Goal: Find specific page/section: Find specific page/section

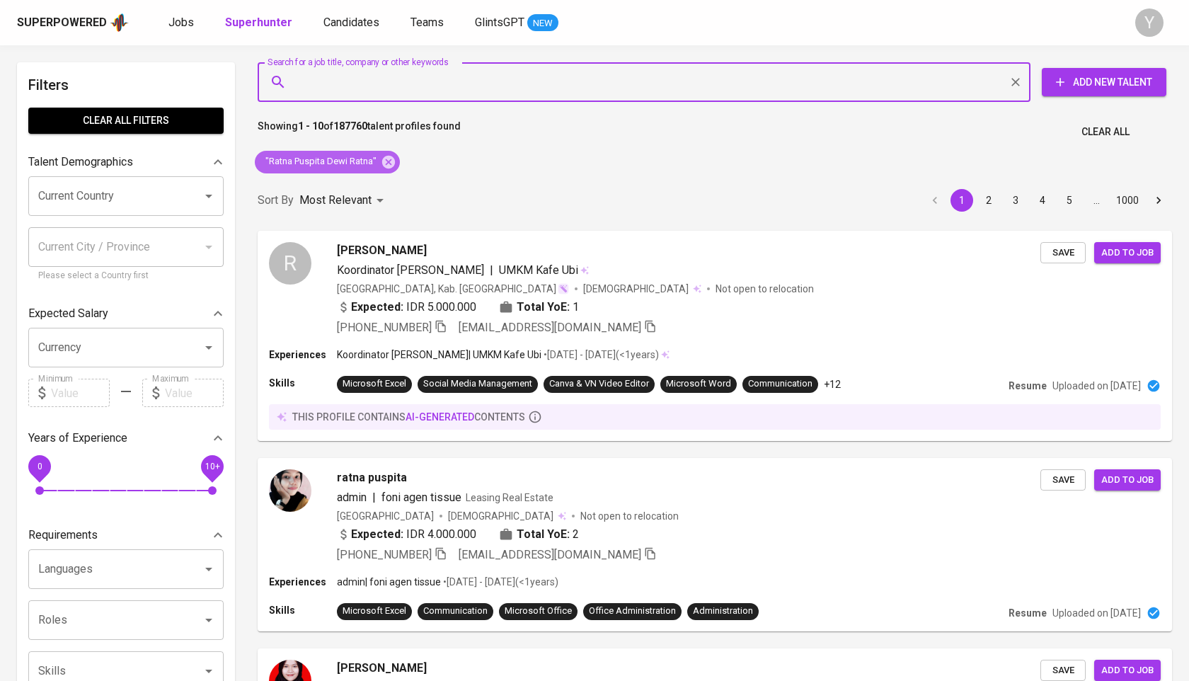
click at [387, 163] on icon at bounding box center [389, 162] width 16 height 16
click at [417, 82] on input "Search for a job title, company or other keywords" at bounding box center [647, 82] width 710 height 27
paste input "[EMAIL_ADDRESS][DOMAIN_NAME]"
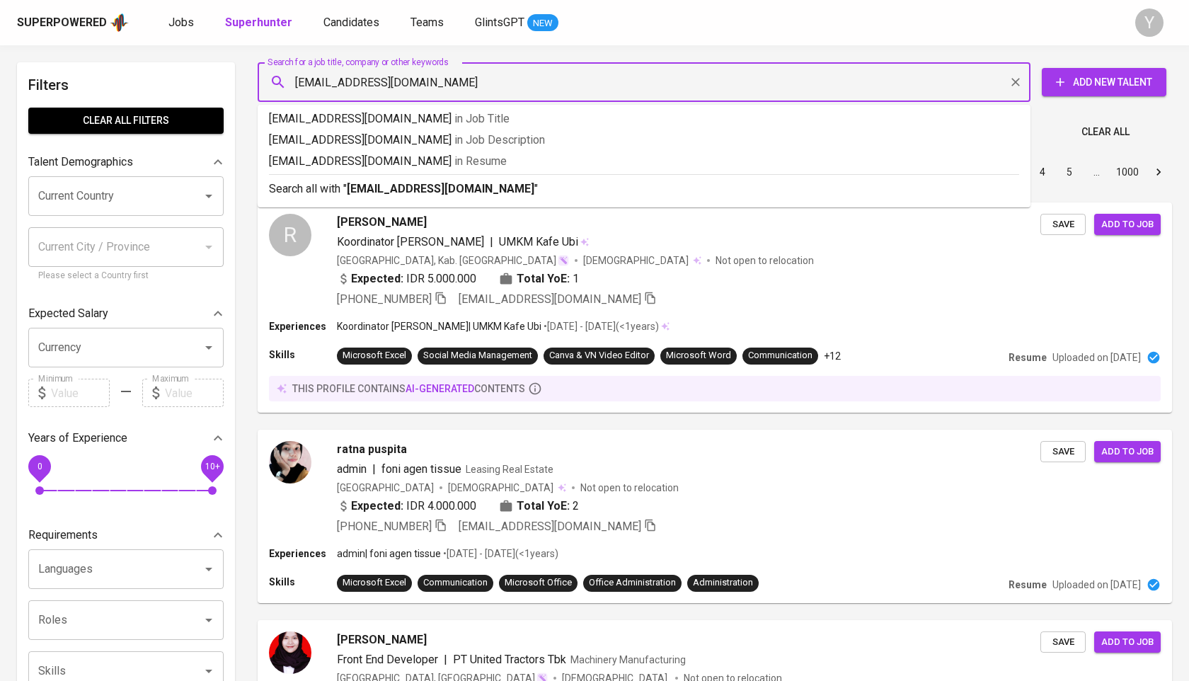
type input "[EMAIL_ADDRESS][DOMAIN_NAME]"
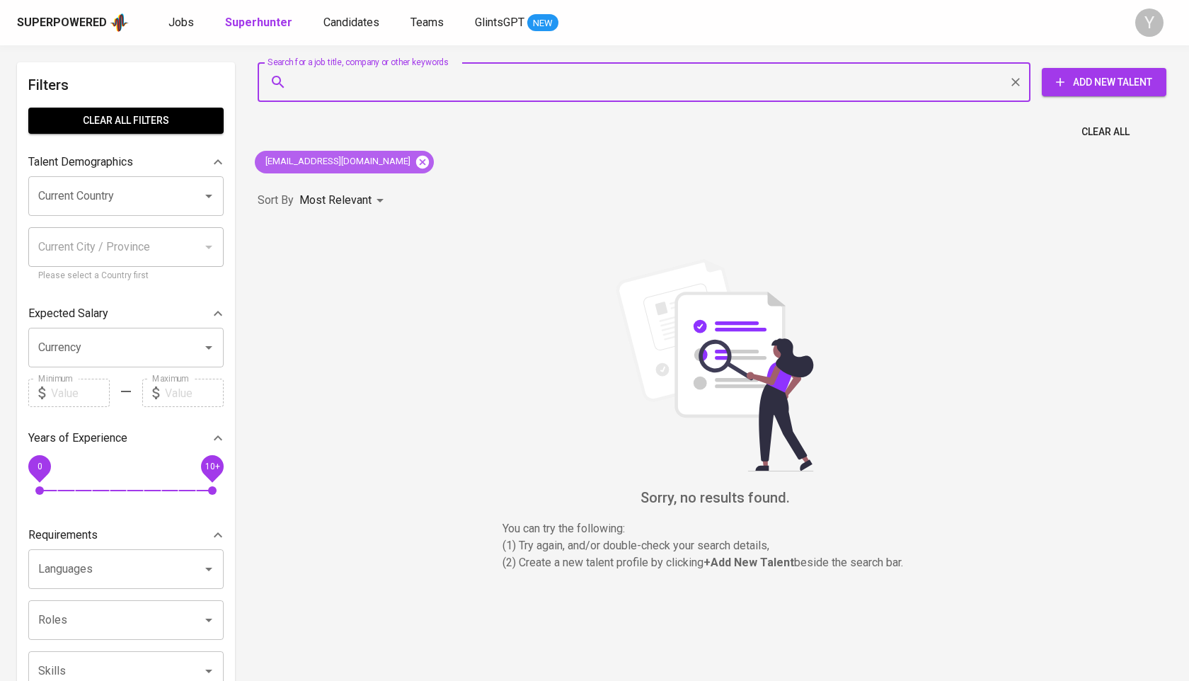
click at [416, 161] on icon at bounding box center [422, 161] width 13 height 13
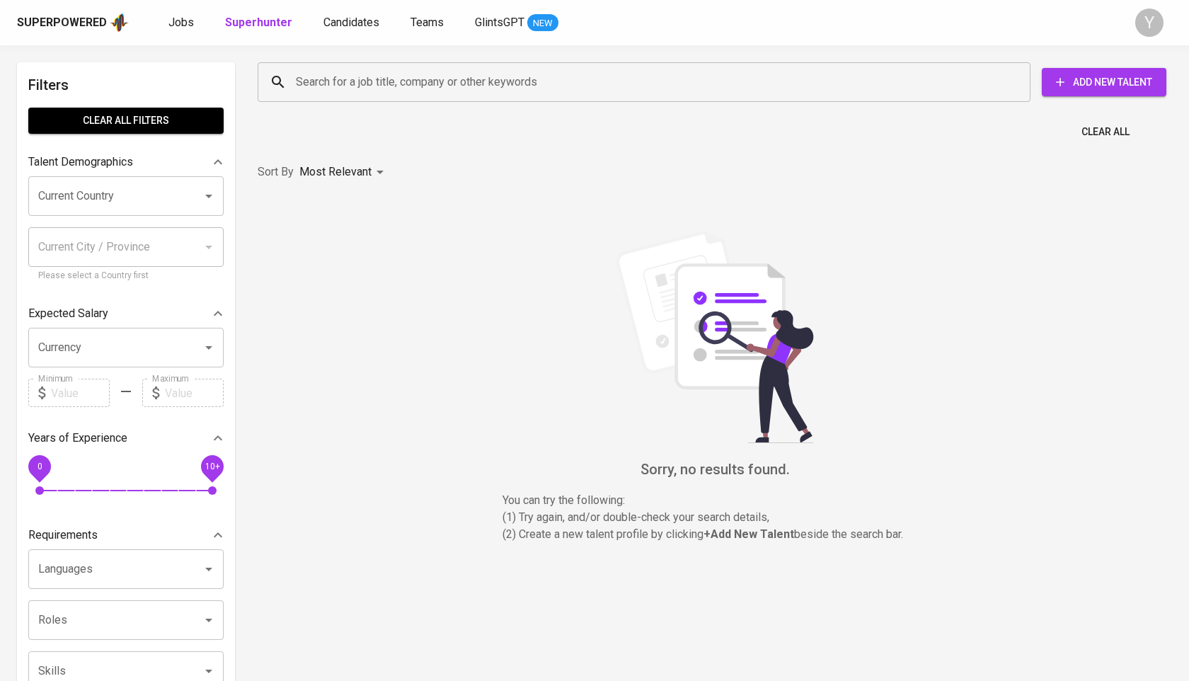
click at [395, 81] on input "Search for a job title, company or other keywords" at bounding box center [647, 82] width 710 height 27
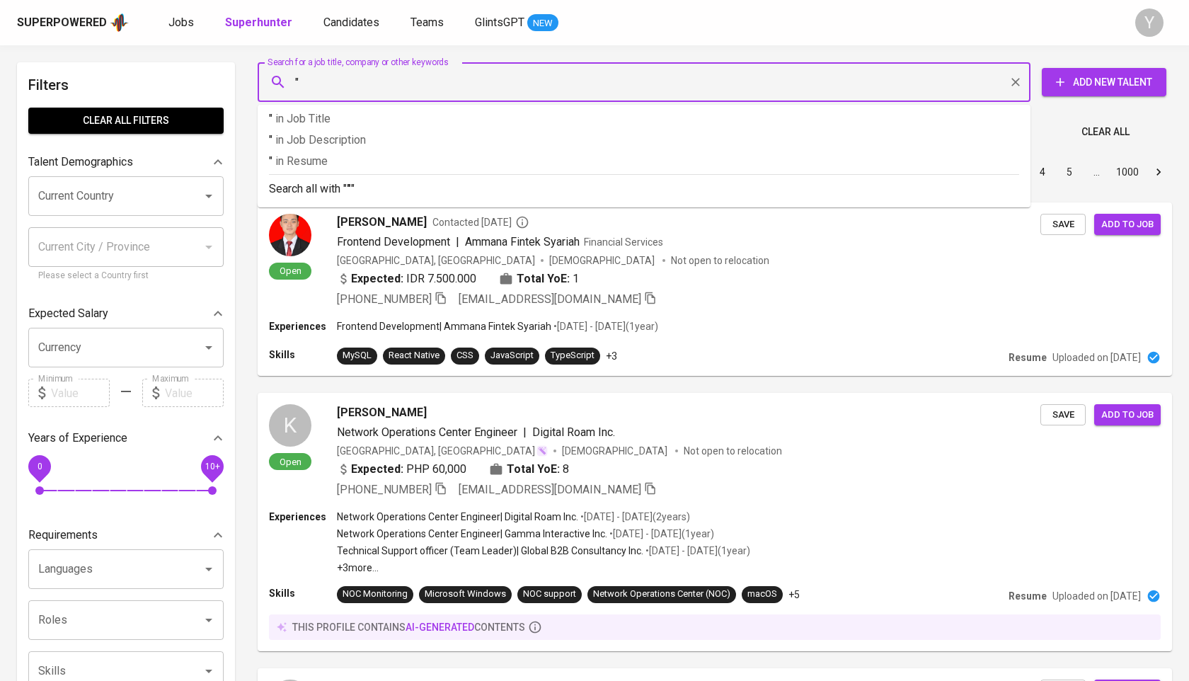
paste input "Juwita Permata"
type input ""Juwita Permata""
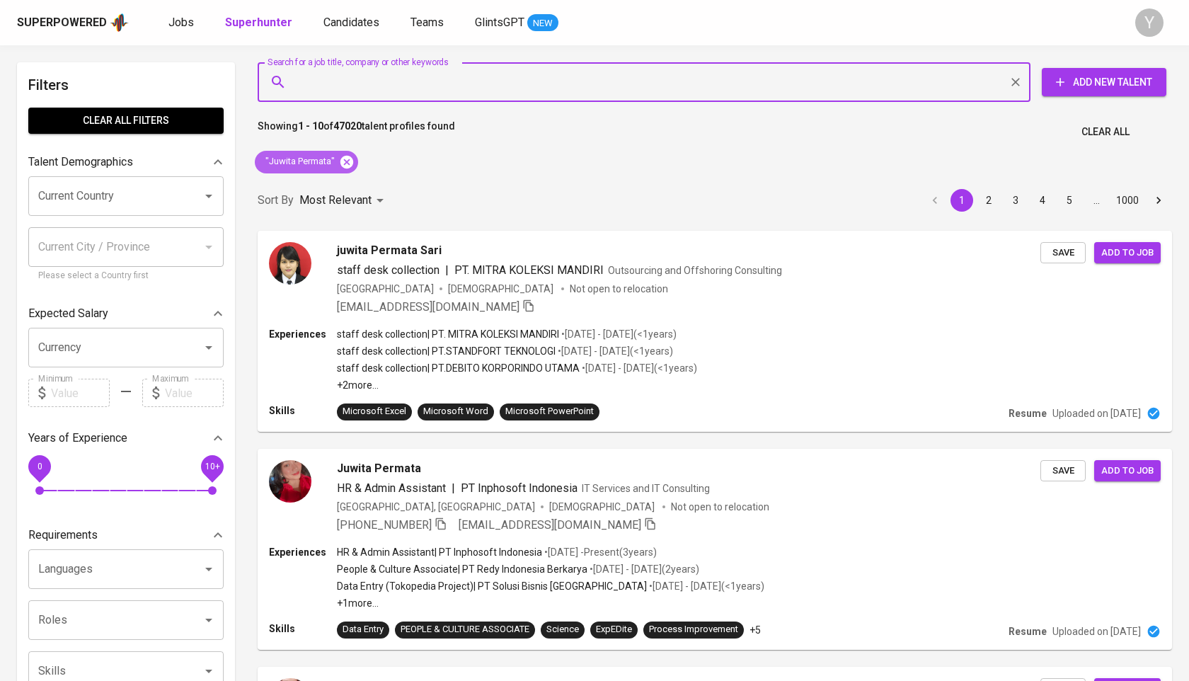
click at [343, 164] on icon at bounding box center [346, 161] width 13 height 13
click at [411, 67] on div "Search for a job title, company or other keywords" at bounding box center [644, 82] width 773 height 40
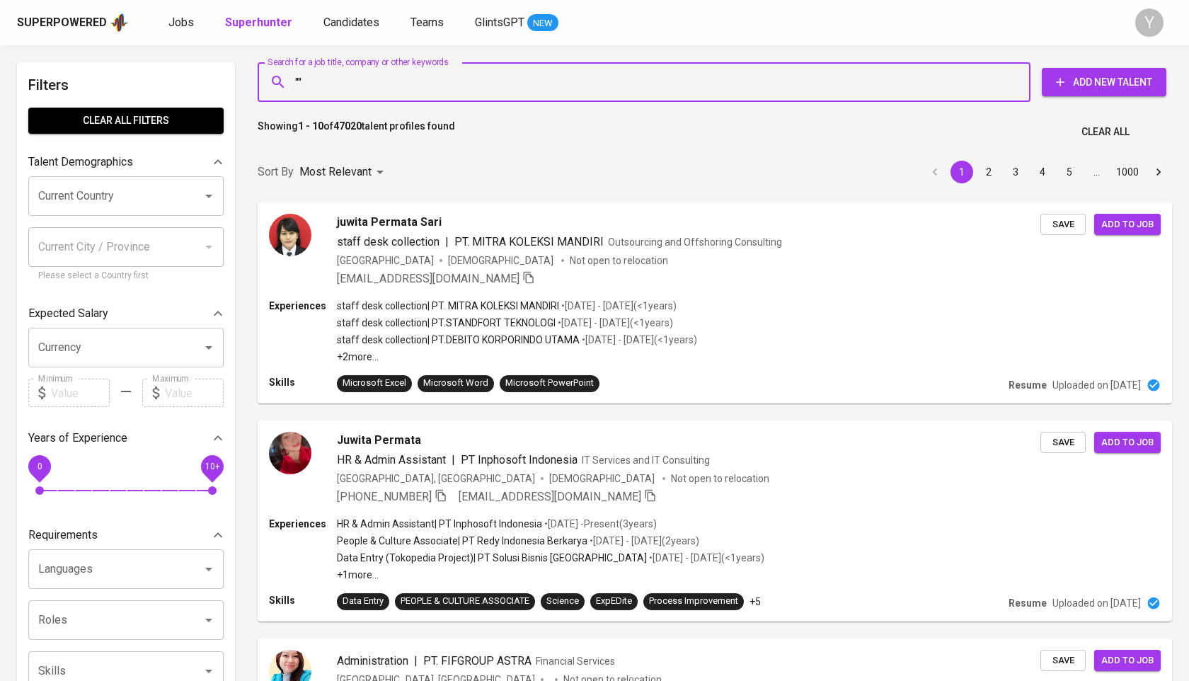
paste input "[PERSON_NAME]"
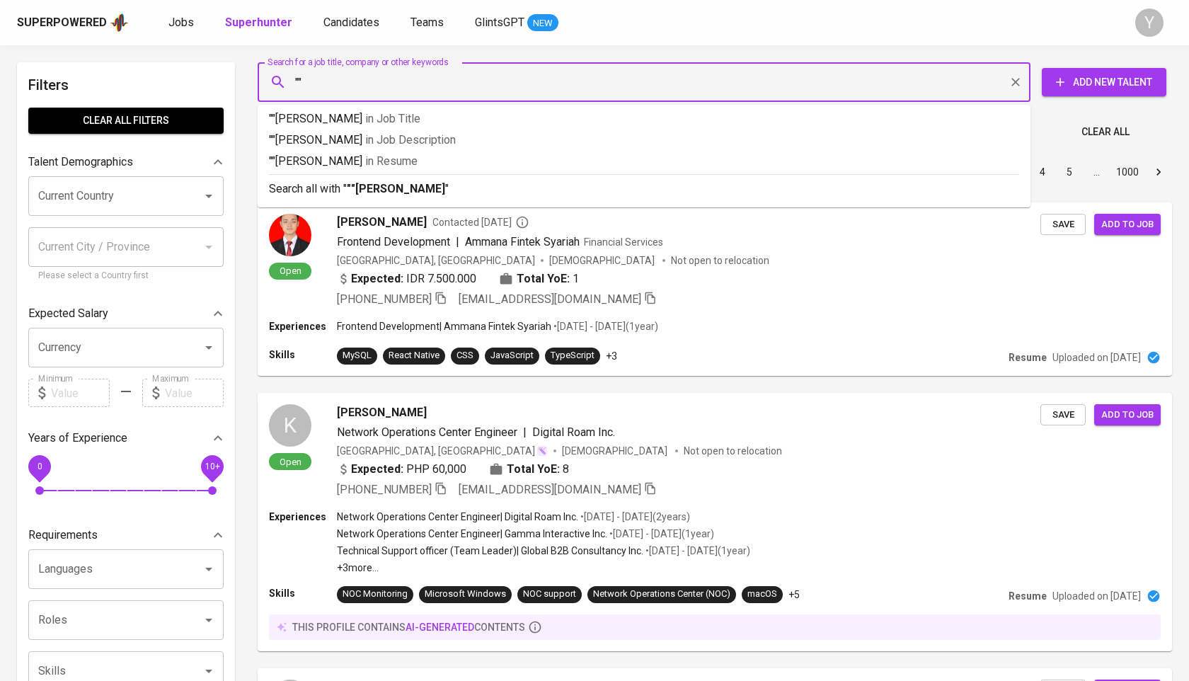
type input """[PERSON_NAME]"
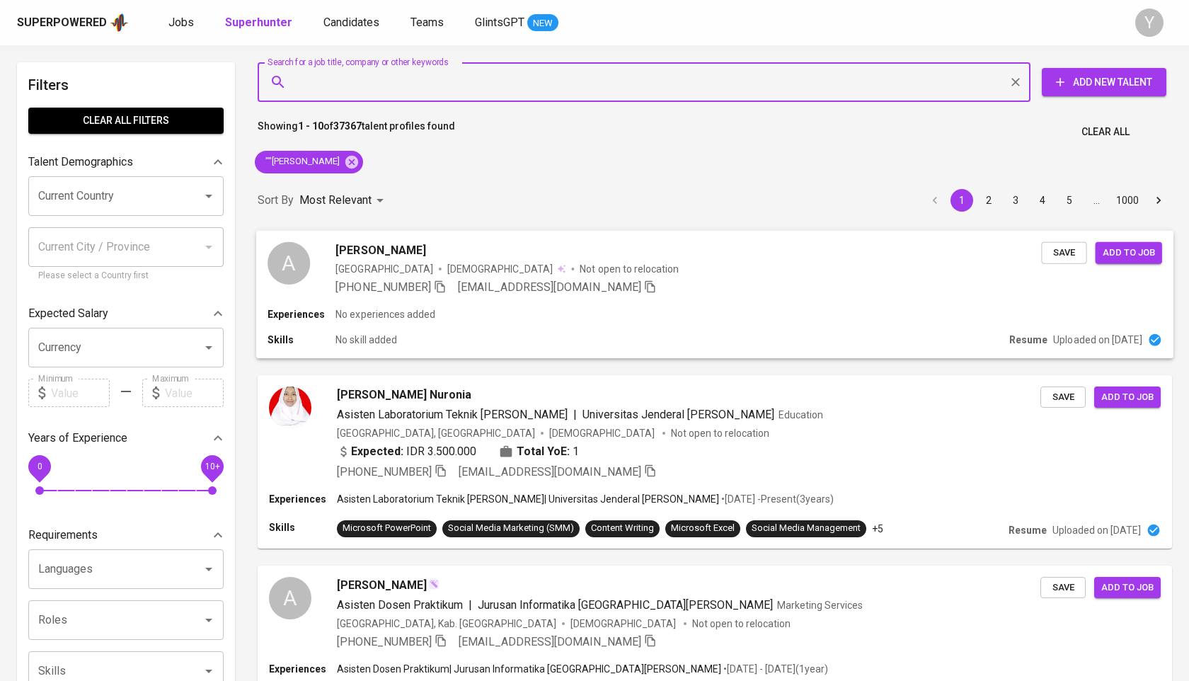
click at [434, 286] on icon "button" at bounding box center [439, 286] width 10 height 12
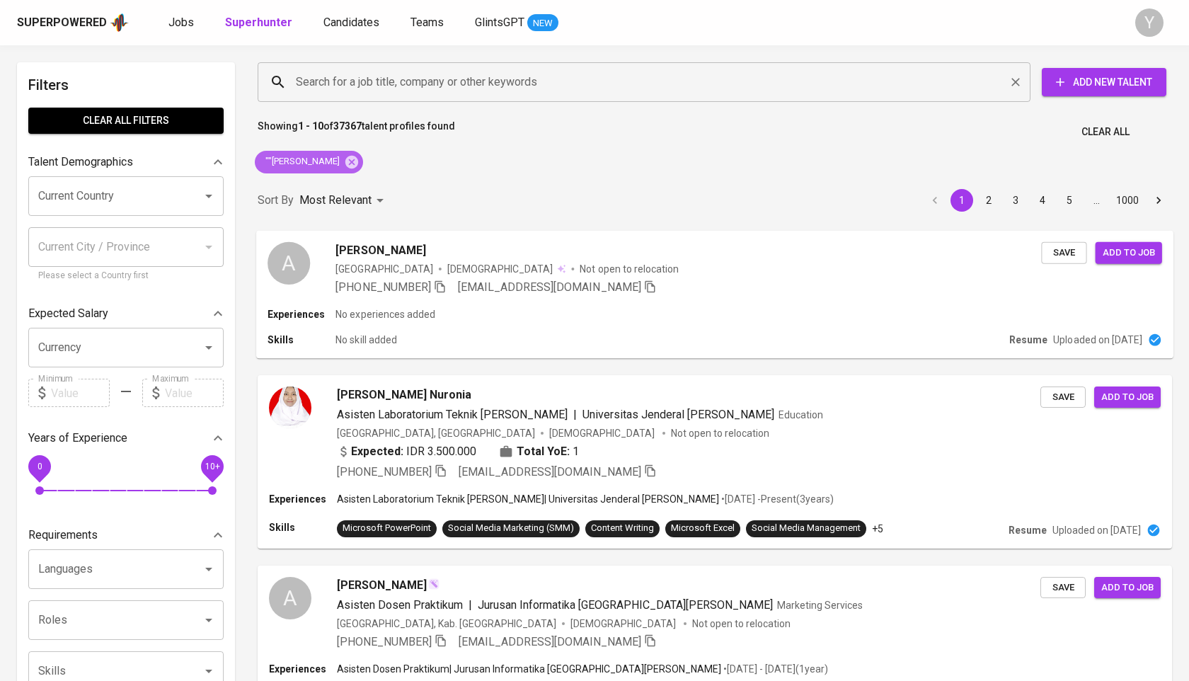
drag, startPoint x: 381, startPoint y: 166, endPoint x: 393, endPoint y: 85, distance: 82.4
click at [359, 166] on icon at bounding box center [352, 162] width 16 height 16
click at [388, 99] on div "Search for a job title, company or other keywords" at bounding box center [644, 82] width 773 height 40
click at [393, 85] on input "Search for a job title, company or other keywords" at bounding box center [647, 82] width 710 height 27
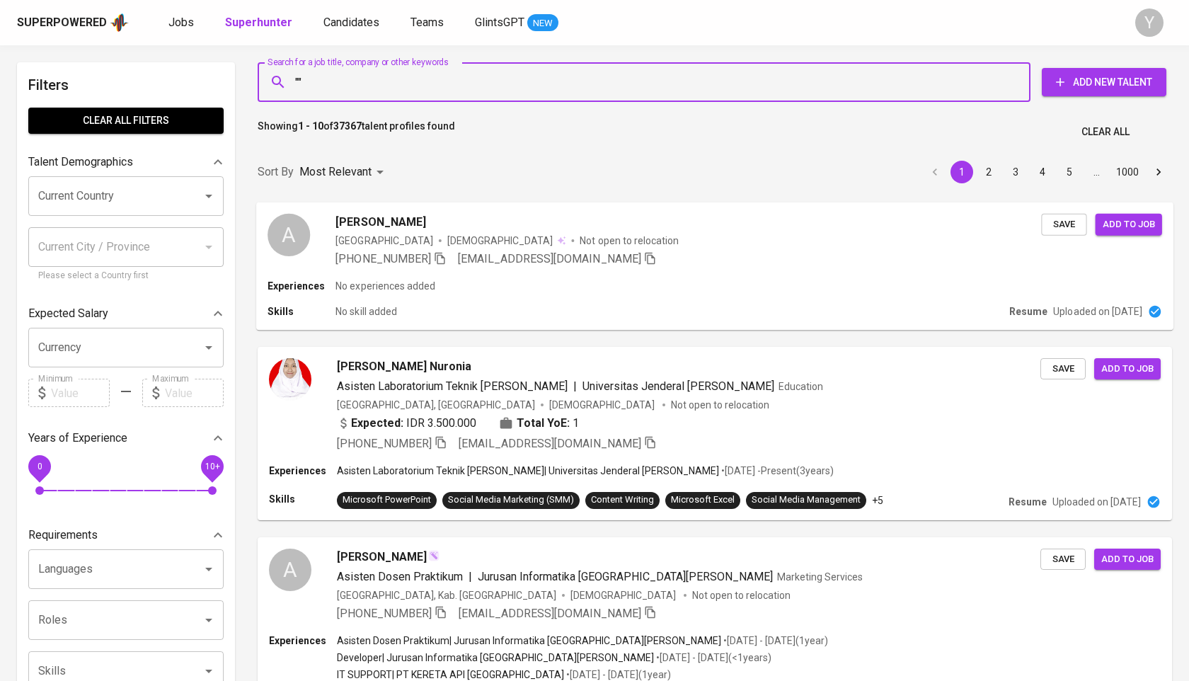
paste input "[PERSON_NAME]"
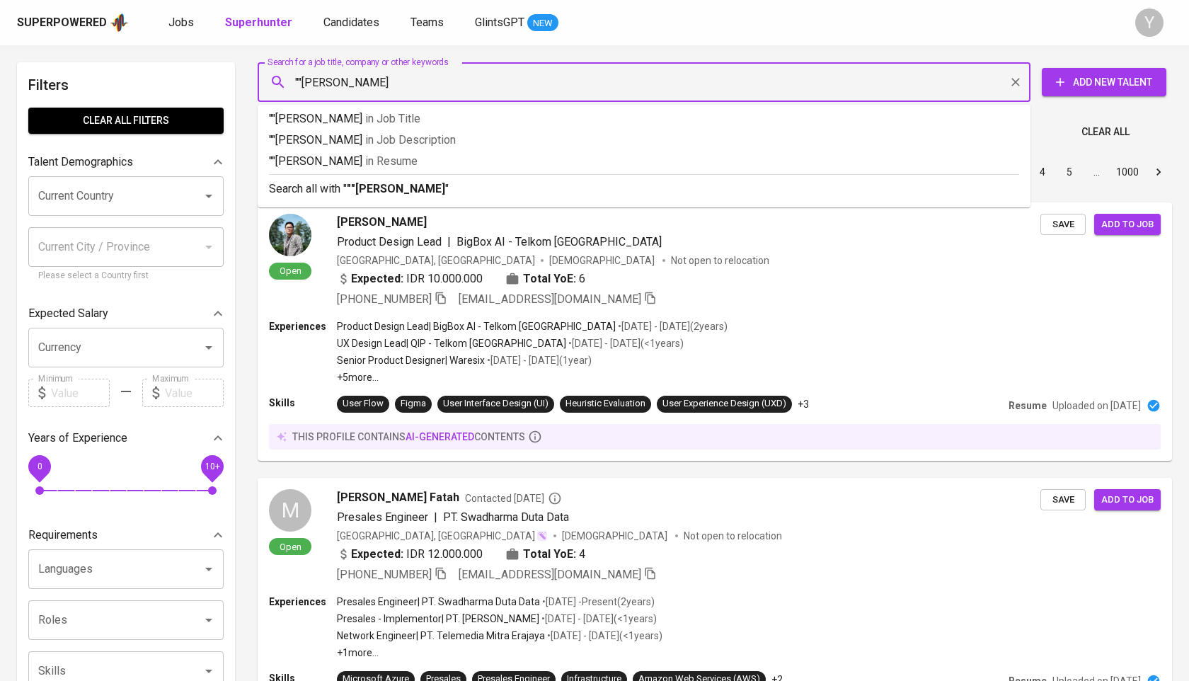
click at [301, 80] on input """[PERSON_NAME]" at bounding box center [647, 82] width 710 height 27
click at [383, 73] on input ""[PERSON_NAME]" at bounding box center [647, 82] width 710 height 27
click at [374, 83] on input ""[PERSON_NAME]" at bounding box center [647, 82] width 710 height 27
type input ""[PERSON_NAME]""
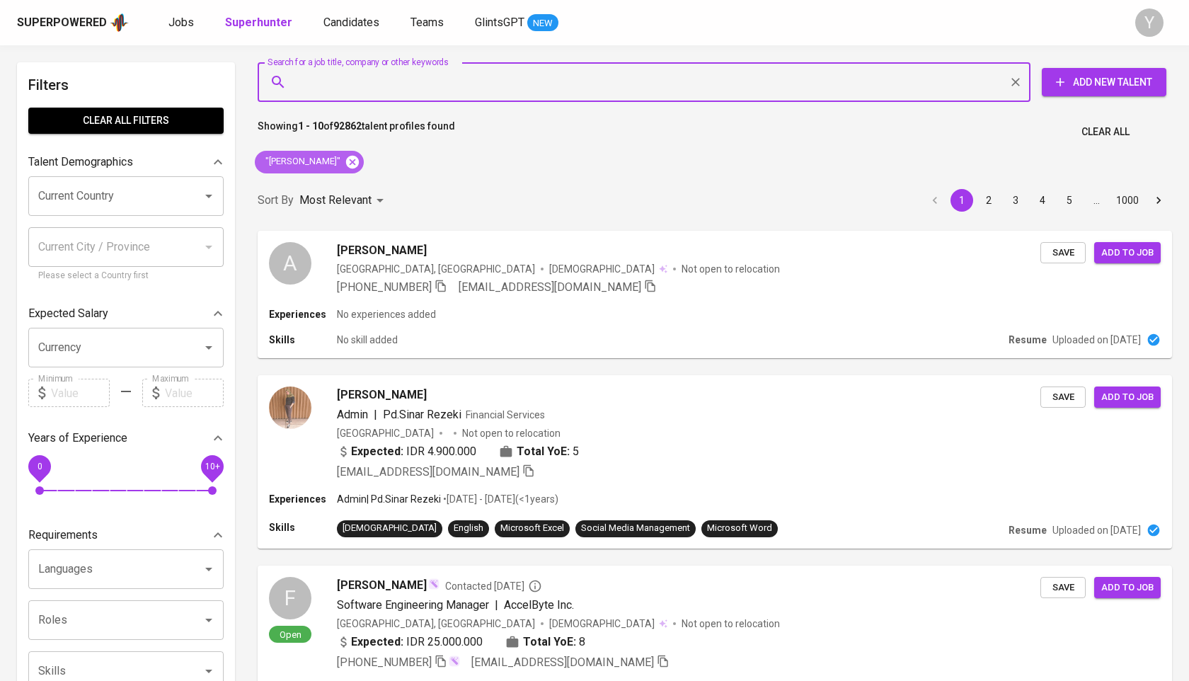
click at [346, 158] on icon at bounding box center [352, 161] width 13 height 13
